Goal: Task Accomplishment & Management: Use online tool/utility

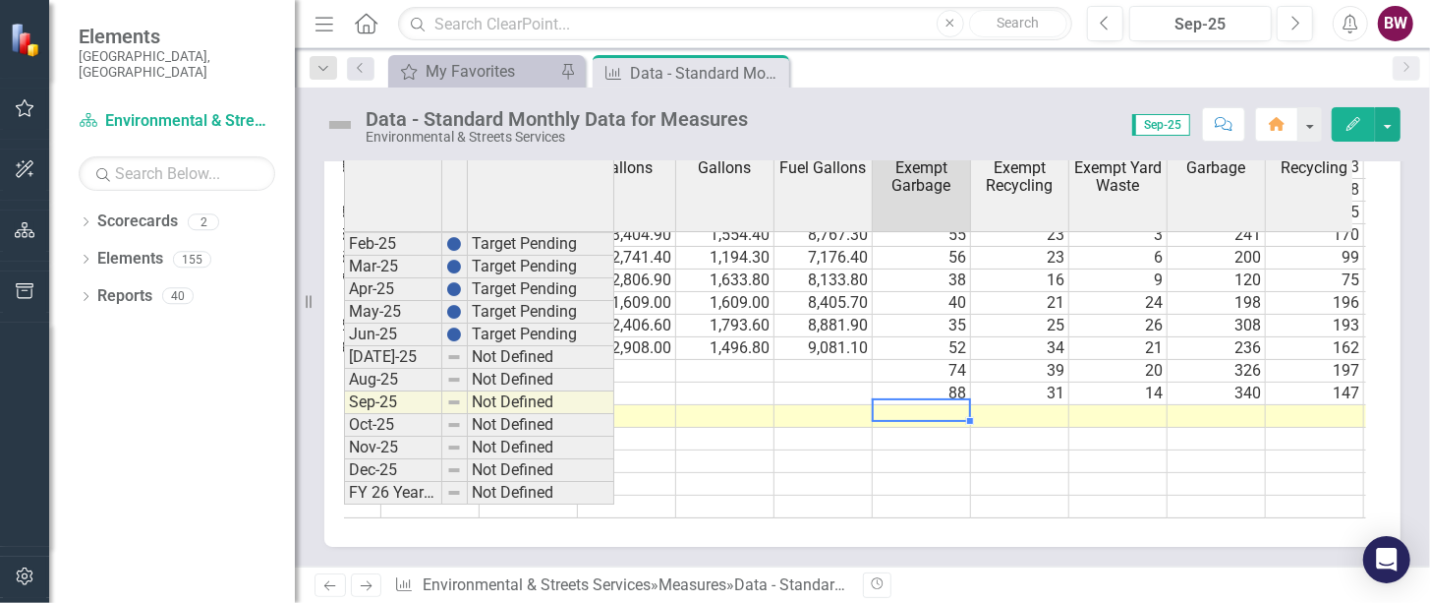
click at [912, 405] on td at bounding box center [922, 416] width 98 height 23
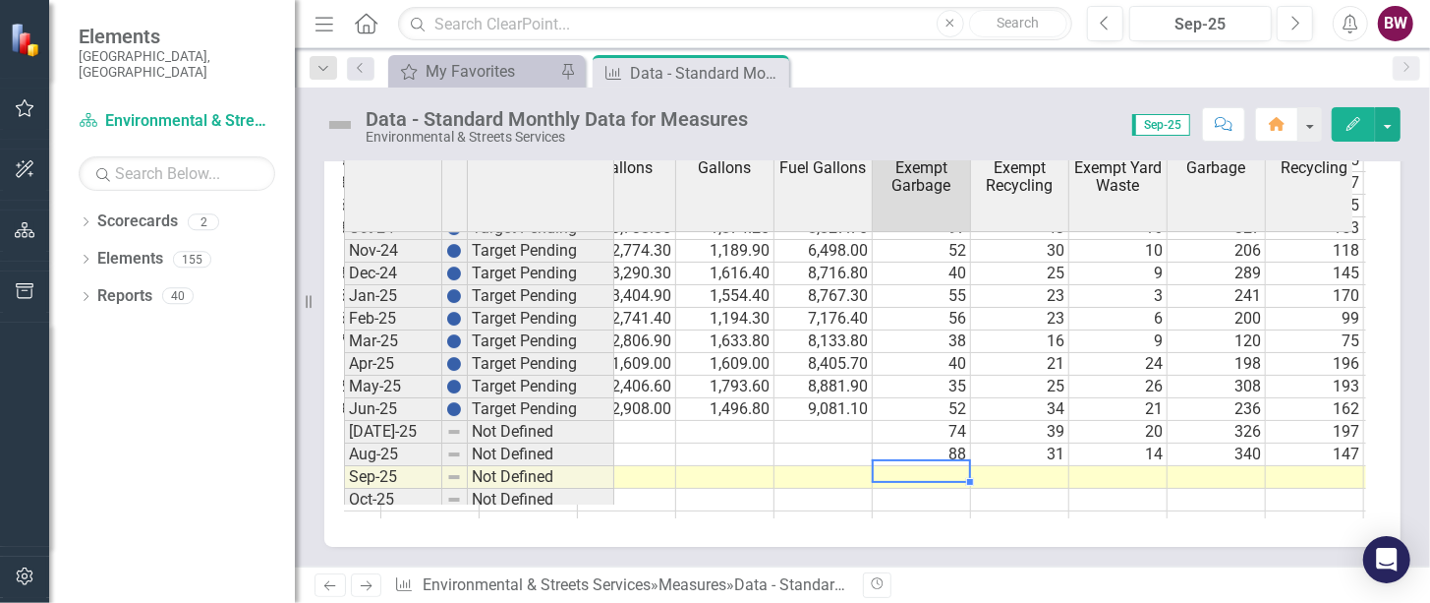
click at [923, 489] on td at bounding box center [922, 477] width 98 height 23
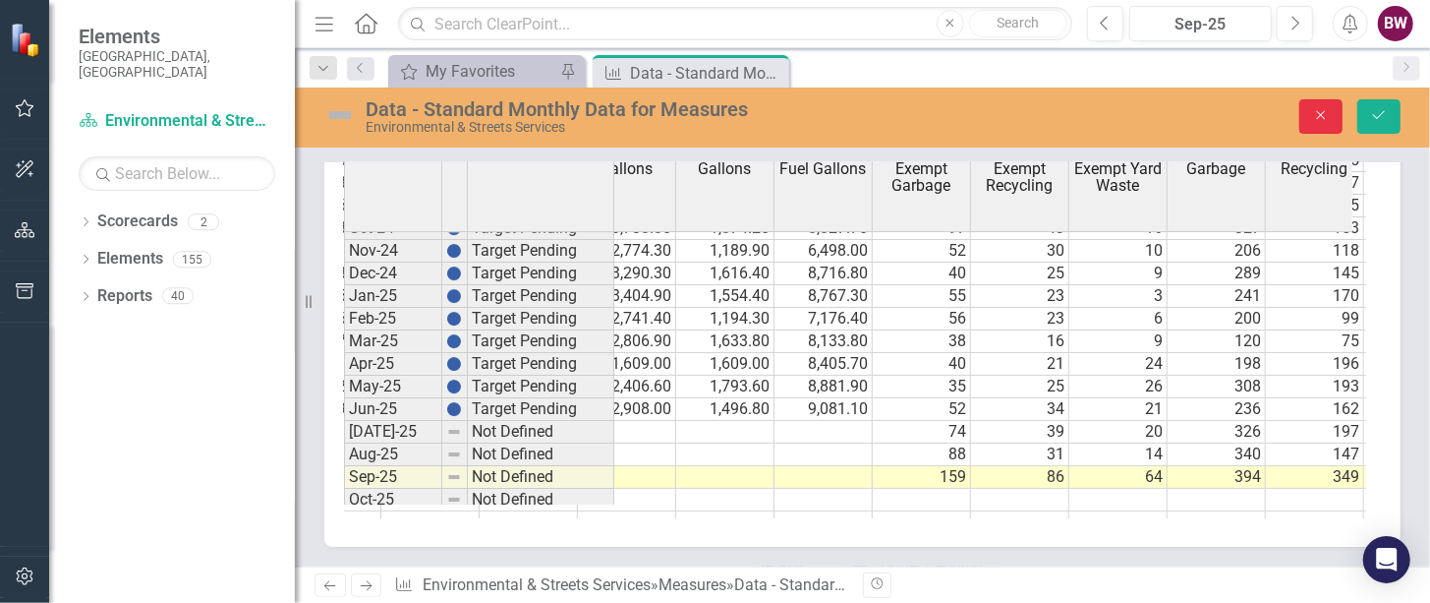
click at [1325, 122] on button "Close" at bounding box center [1321, 116] width 43 height 34
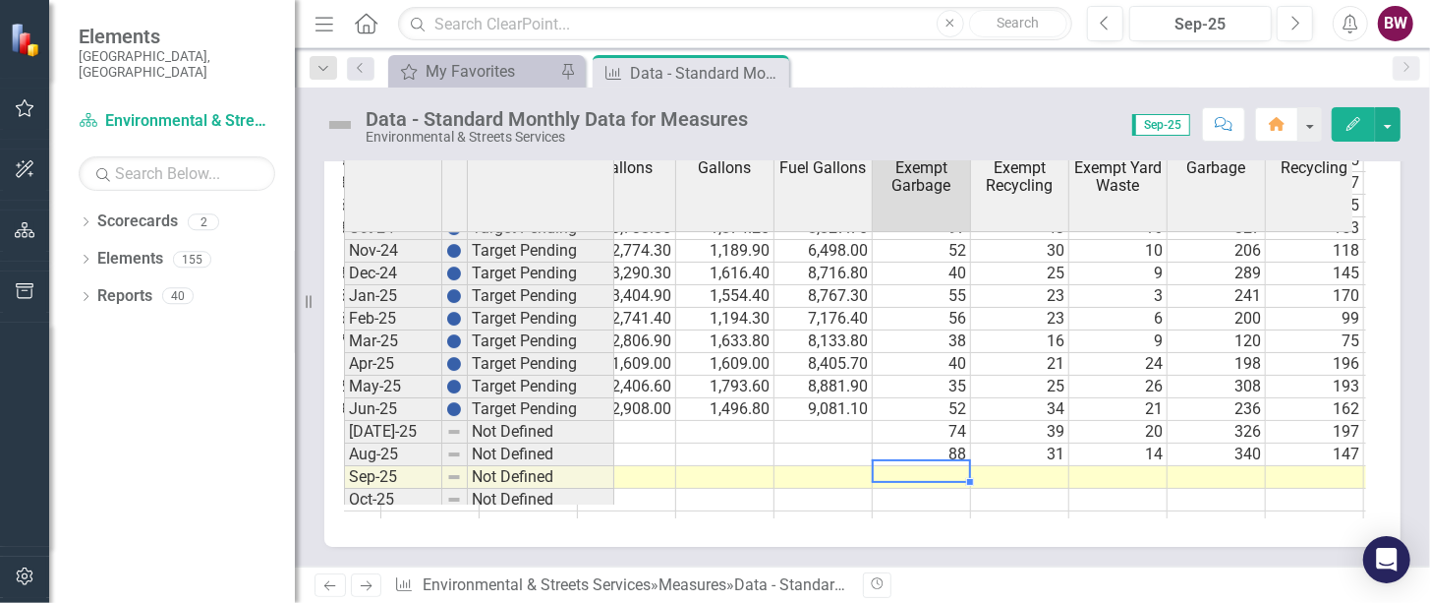
click at [924, 489] on td at bounding box center [922, 477] width 98 height 23
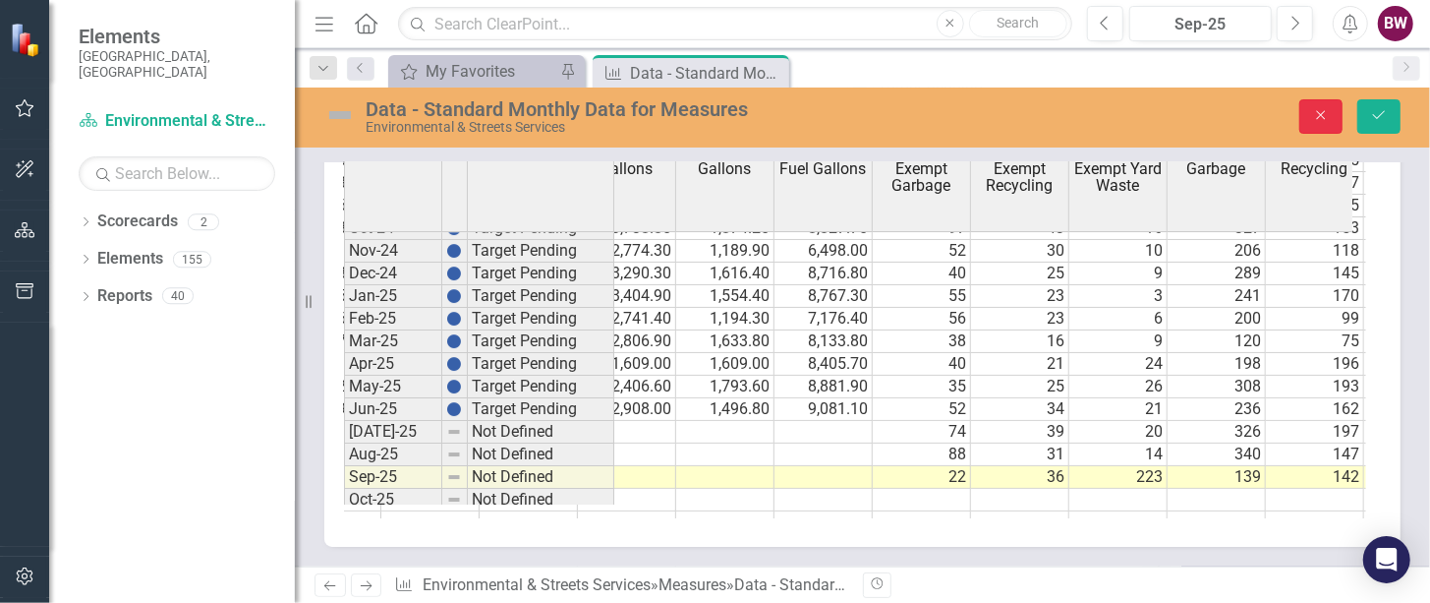
click at [1316, 114] on icon "Close" at bounding box center [1321, 115] width 18 height 14
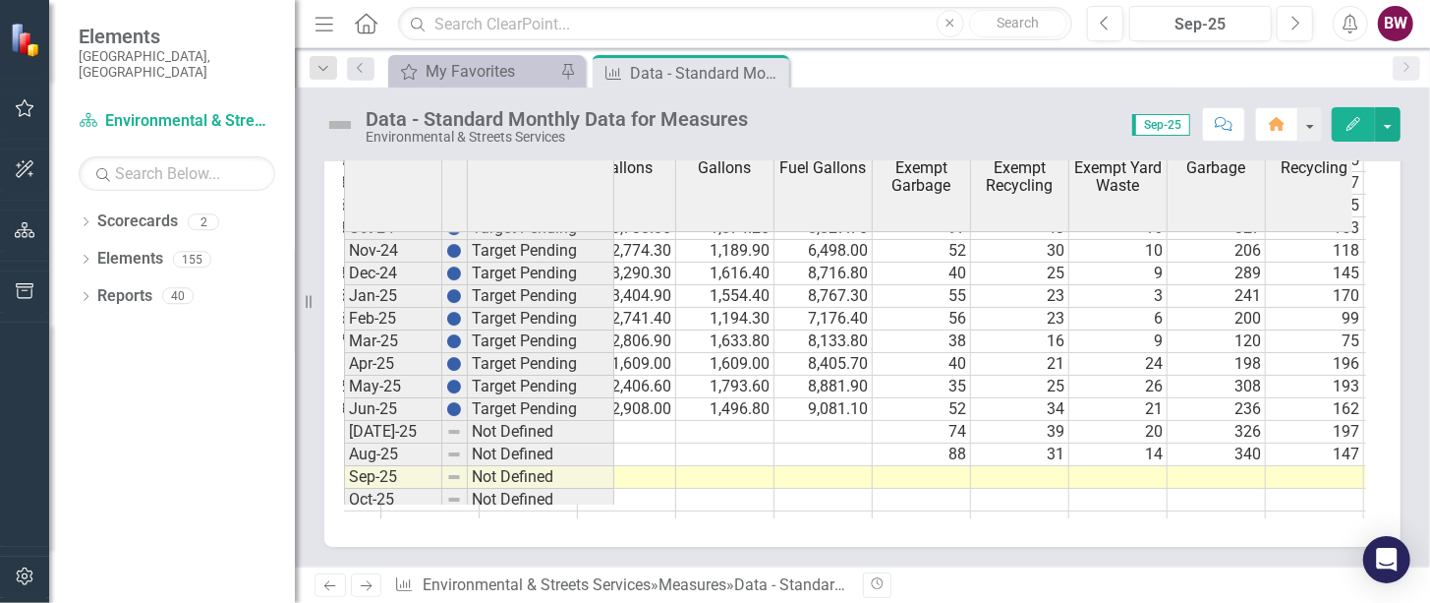
click at [921, 489] on td at bounding box center [922, 477] width 98 height 23
type textarea "54"
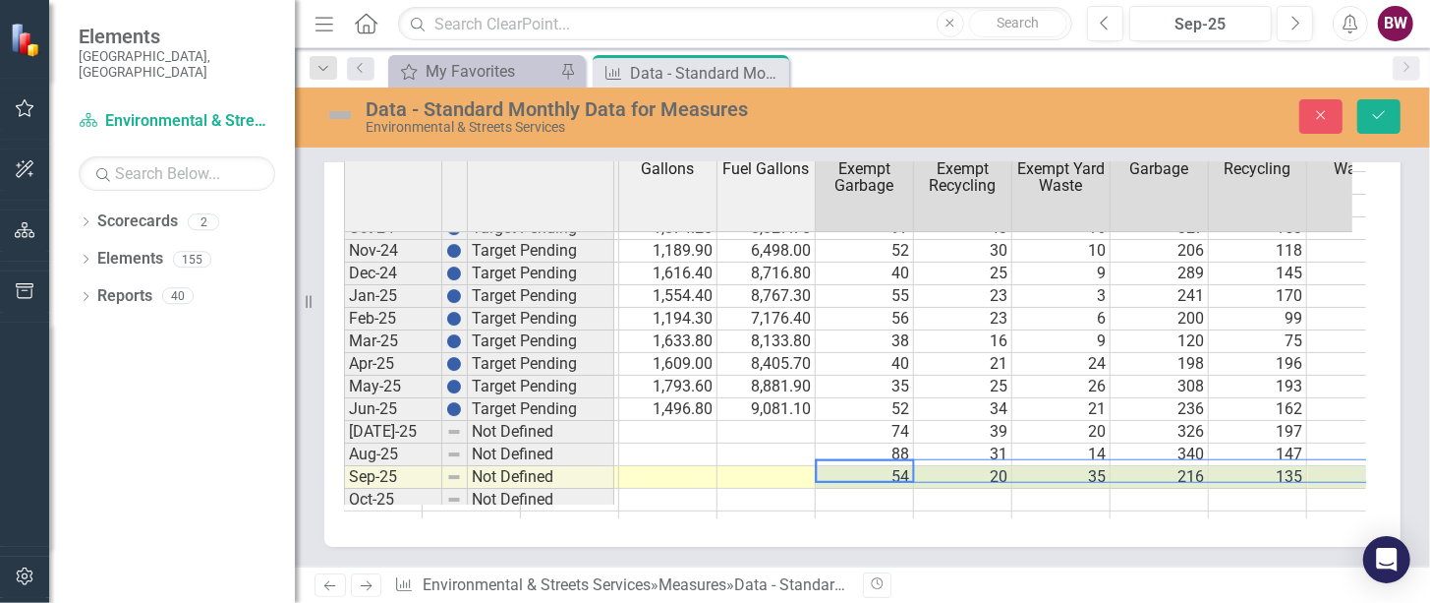
scroll to position [0, 2635]
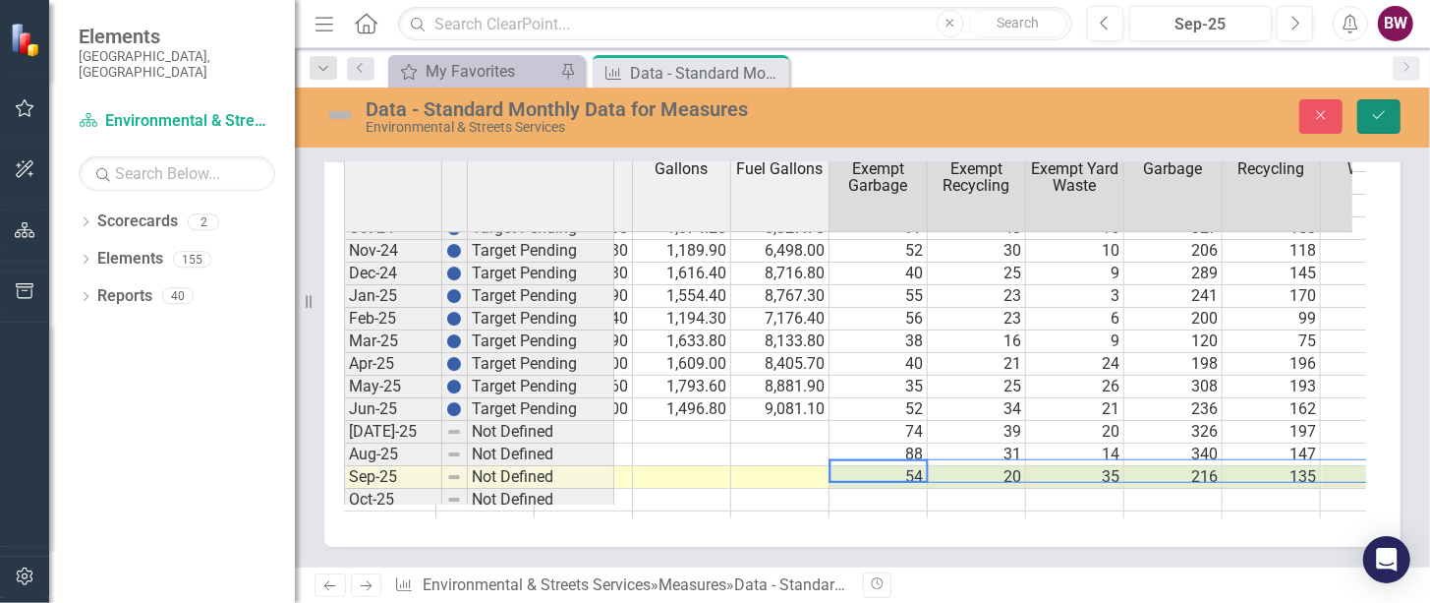
click at [1372, 132] on button "Save" at bounding box center [1379, 116] width 43 height 34
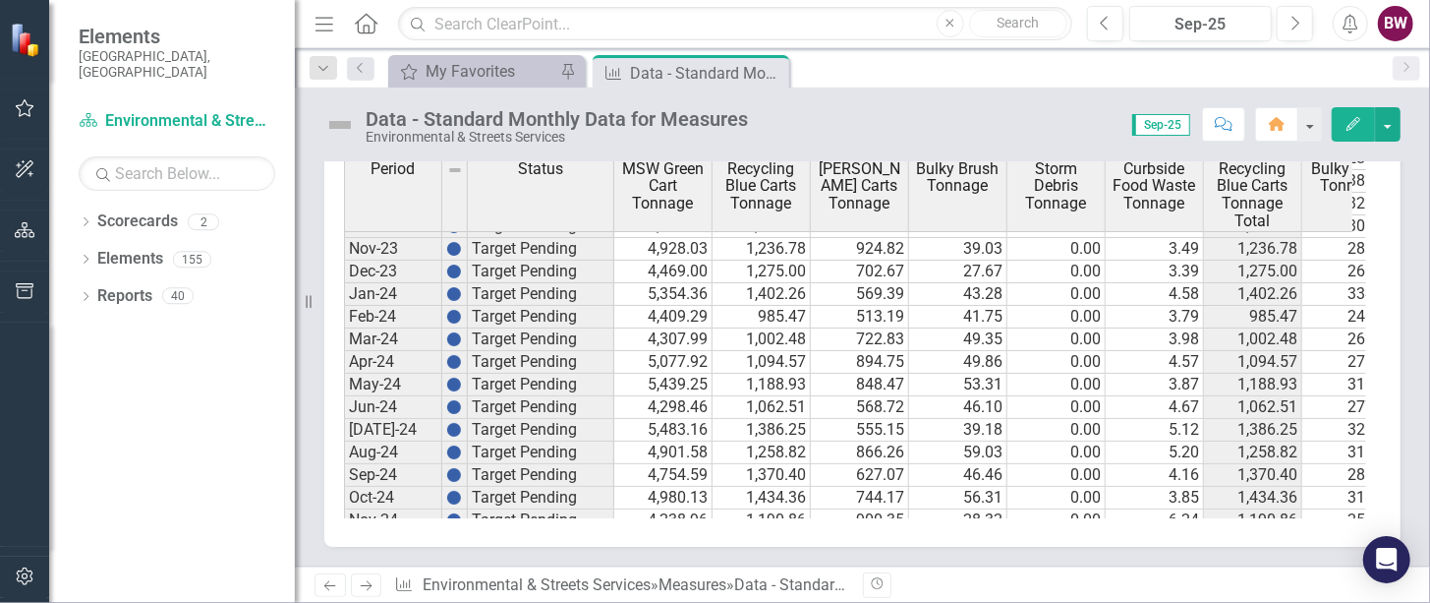
scroll to position [672, 0]
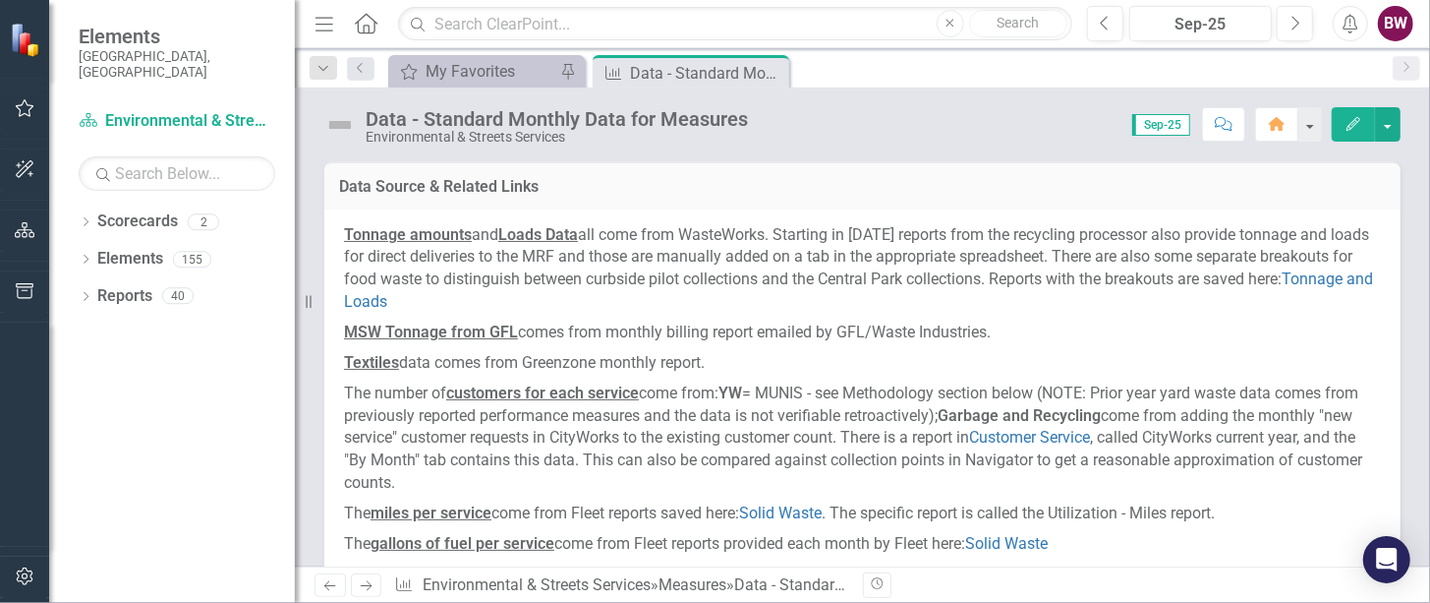
scroll to position [967, 0]
